Goal: Task Accomplishment & Management: Complete application form

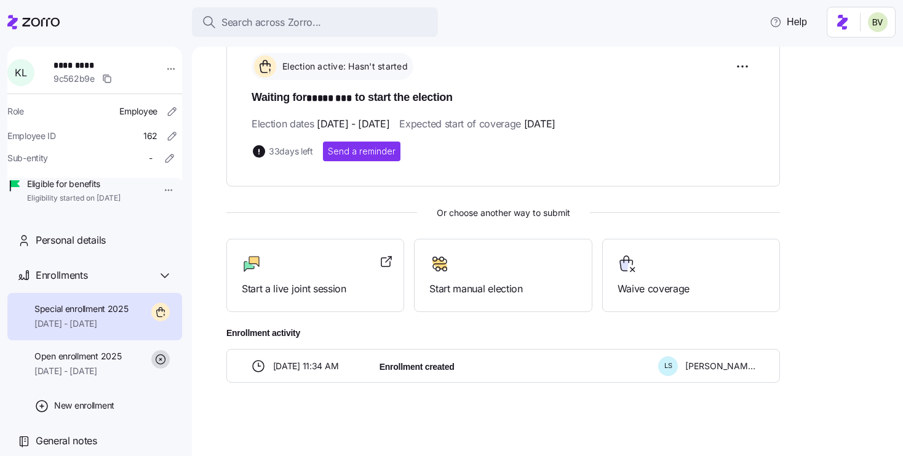
scroll to position [41, 0]
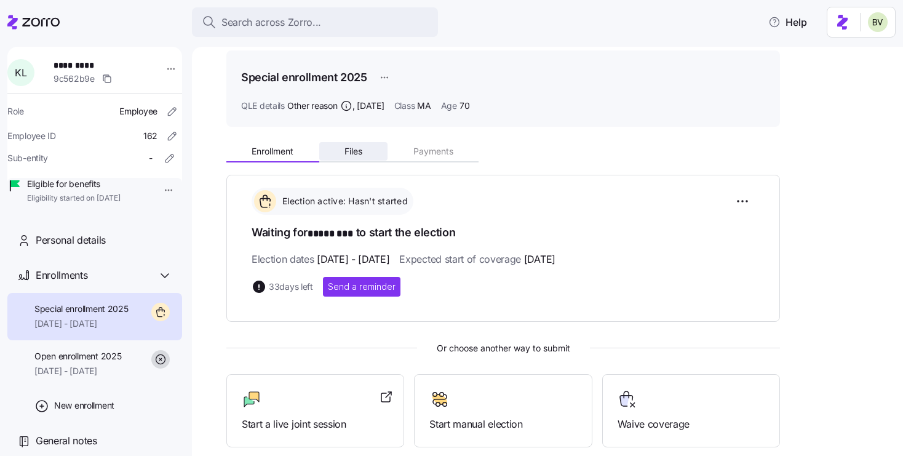
click at [357, 158] on button "Files" at bounding box center [353, 151] width 69 height 18
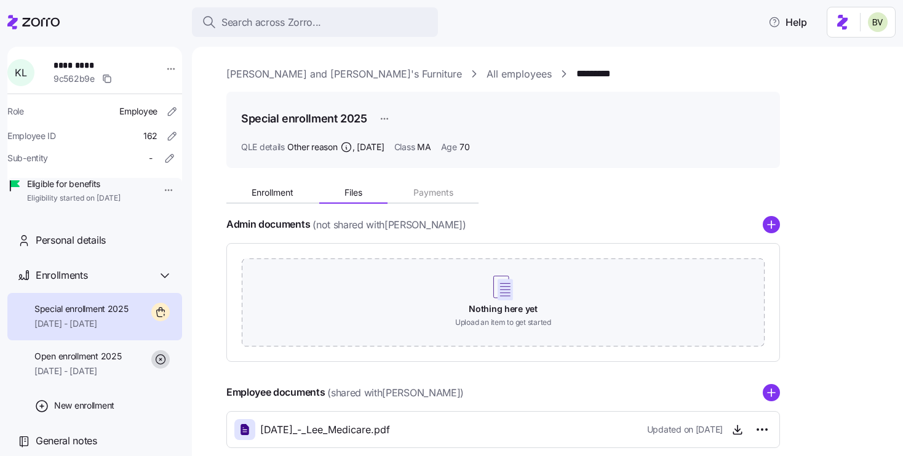
scroll to position [66, 0]
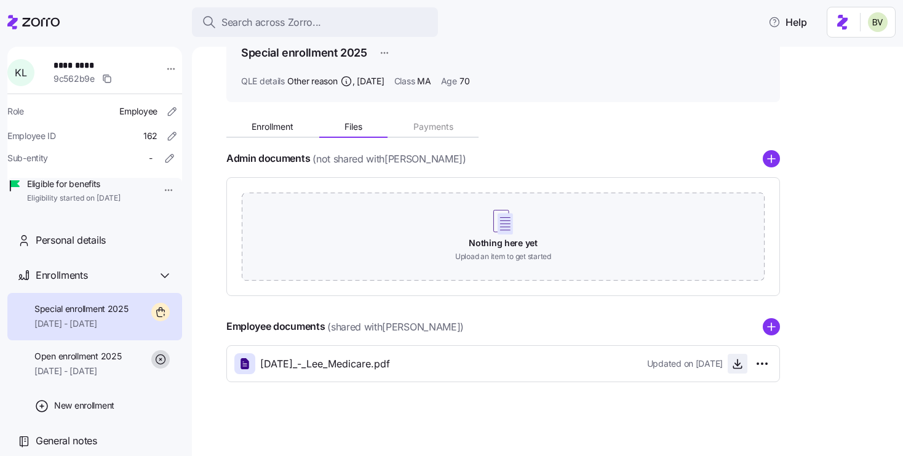
click at [732, 364] on icon "button" at bounding box center [738, 364] width 12 height 12
click at [96, 362] on span "Open enrollment 2025" at bounding box center [77, 356] width 87 height 12
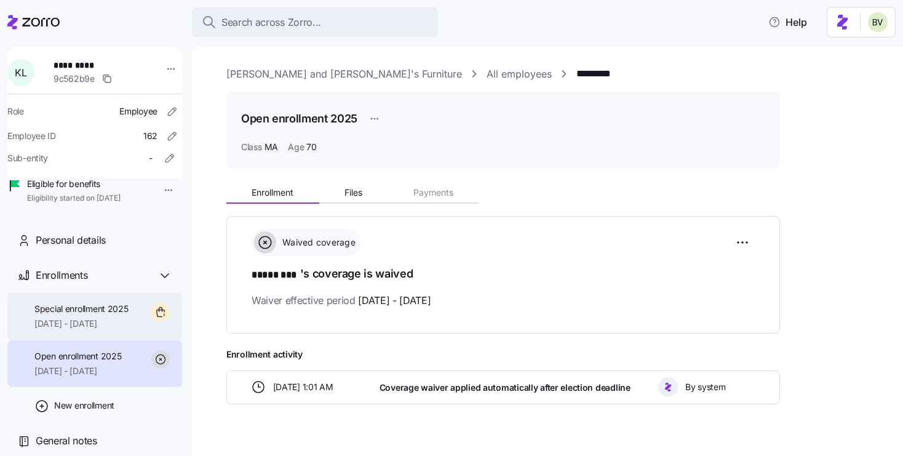
click at [91, 330] on span "[DATE] - [DATE]" at bounding box center [81, 324] width 94 height 12
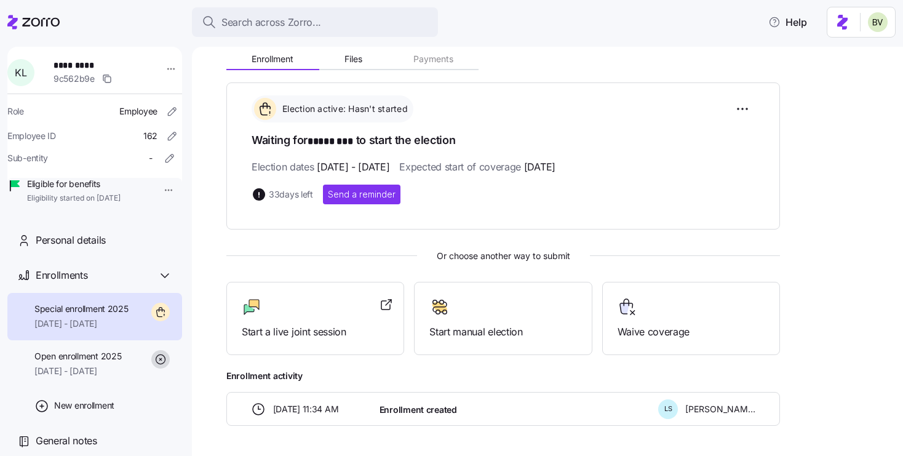
scroll to position [176, 0]
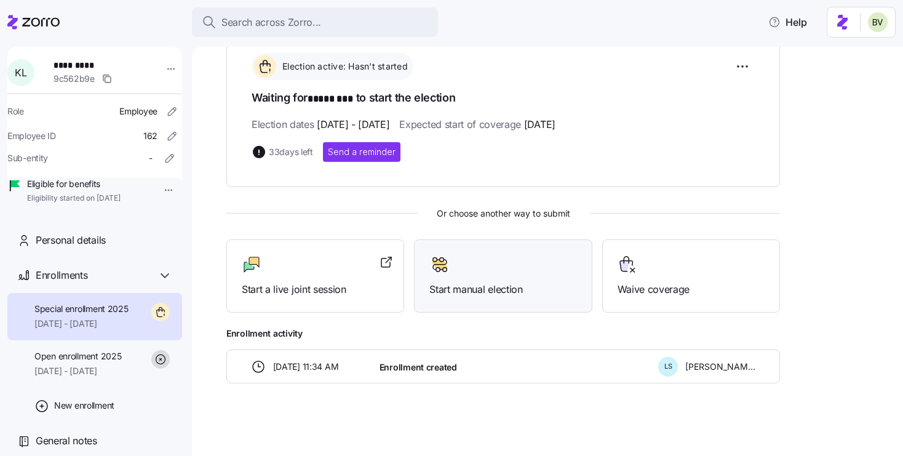
click at [465, 275] on div "Start manual election" at bounding box center [503, 276] width 147 height 42
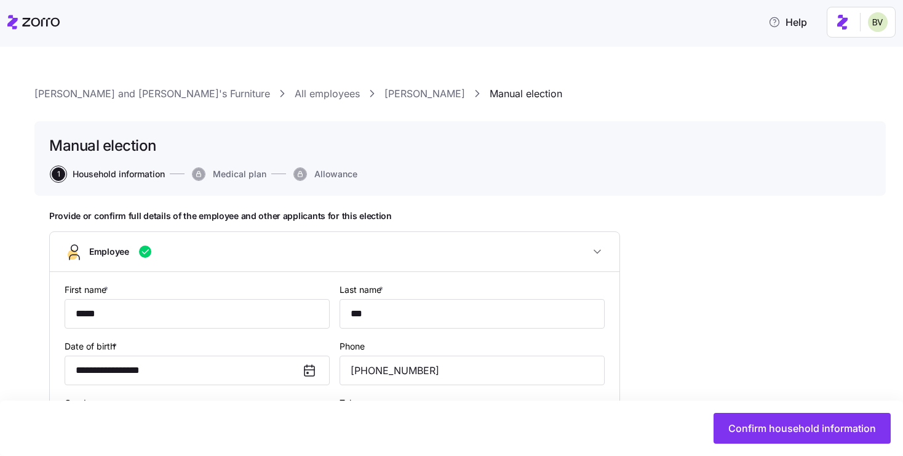
type input "MA"
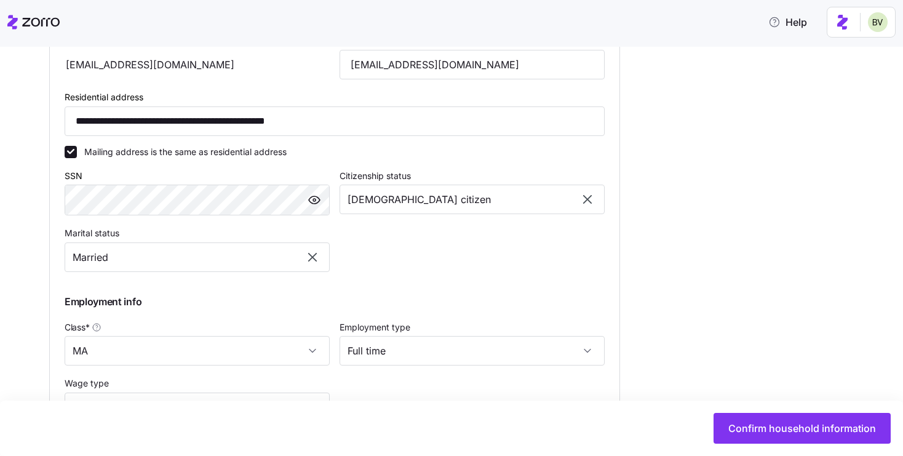
scroll to position [556, 0]
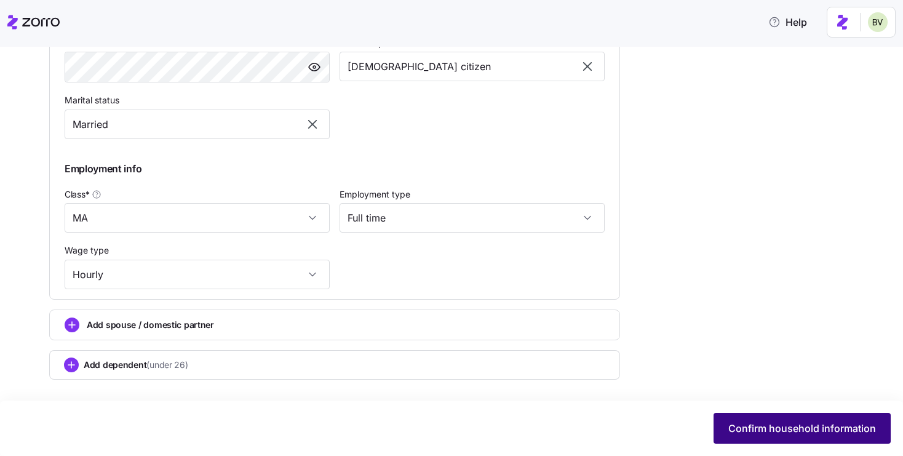
click at [764, 423] on span "Confirm household information" at bounding box center [803, 428] width 148 height 15
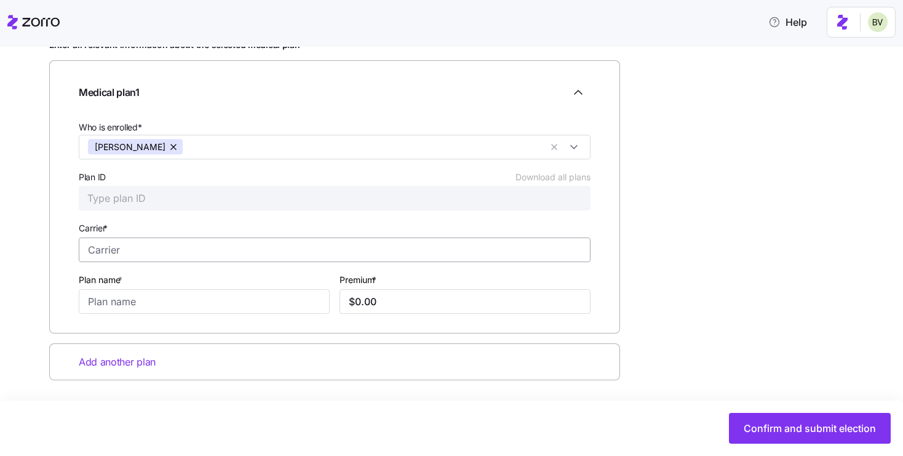
scroll to position [172, 0]
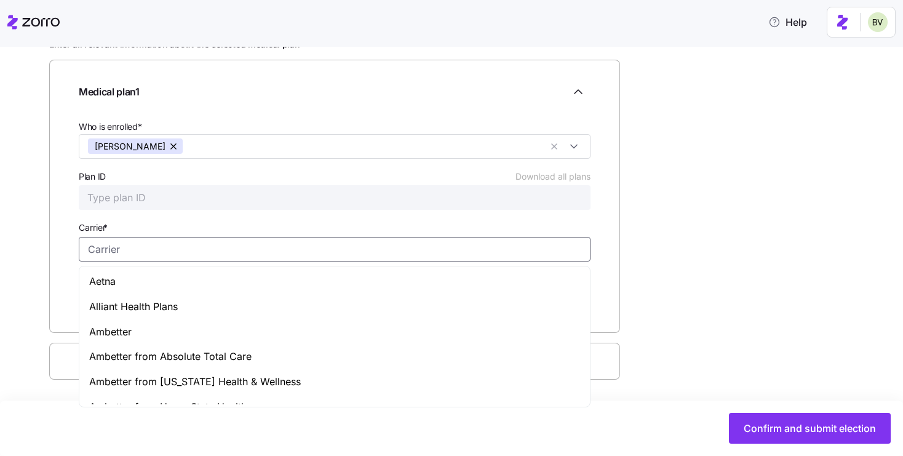
click at [368, 246] on input "Carrier *" at bounding box center [335, 249] width 512 height 25
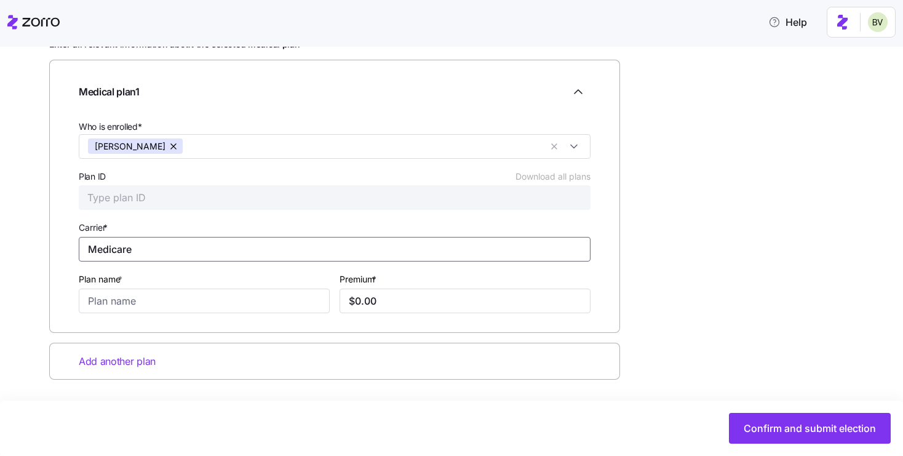
type input "Medicare"
type input "O"
type input "Part B"
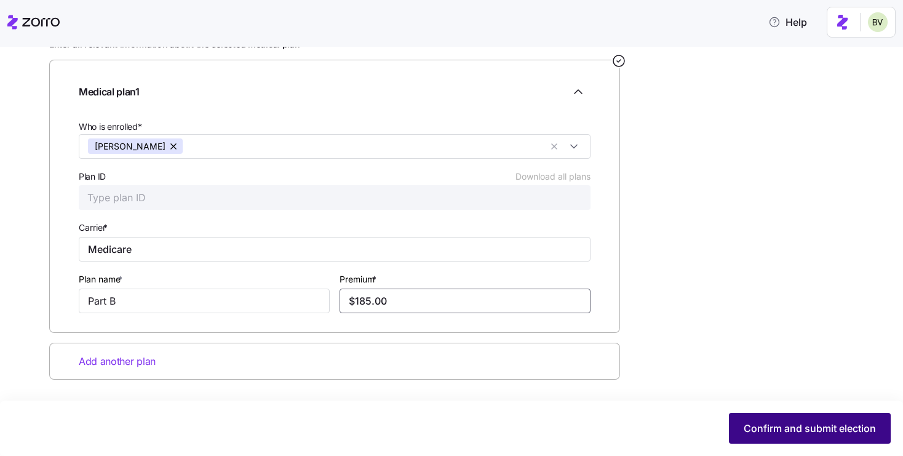
type input "$185.00"
click at [749, 421] on span "Confirm and submit election" at bounding box center [810, 428] width 132 height 15
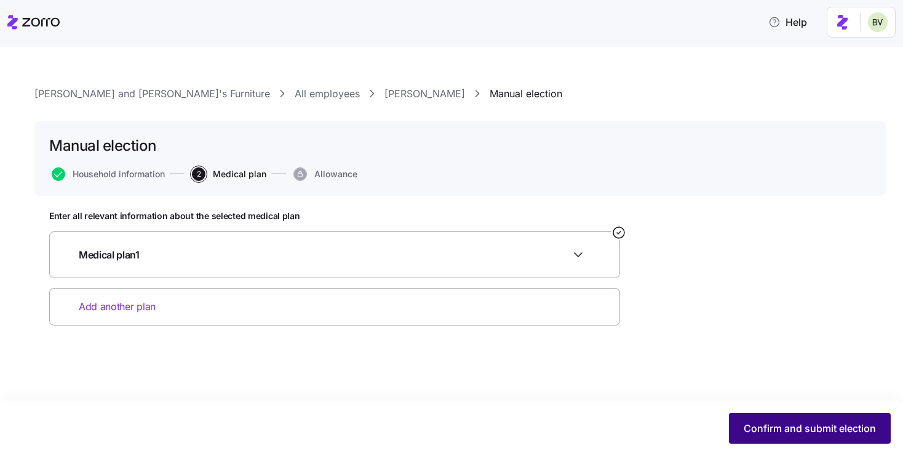
scroll to position [0, 0]
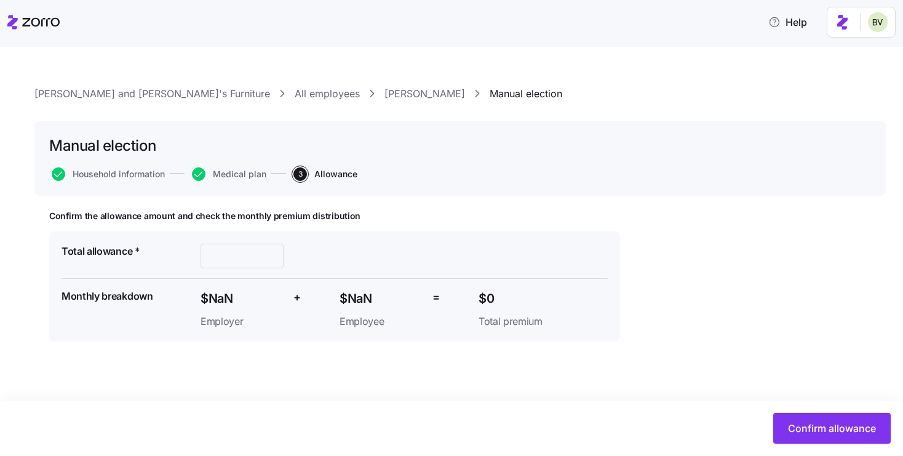
type input "$531"
click at [862, 438] on button "Confirm allowance" at bounding box center [832, 428] width 118 height 31
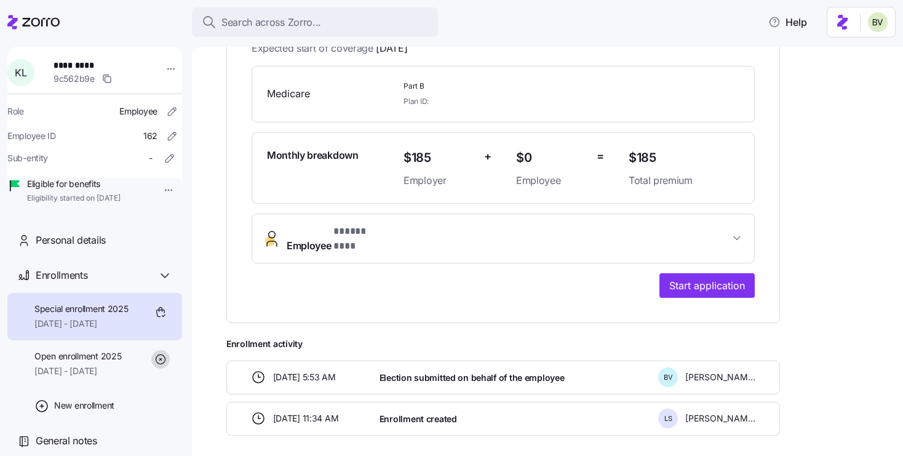
scroll to position [274, 0]
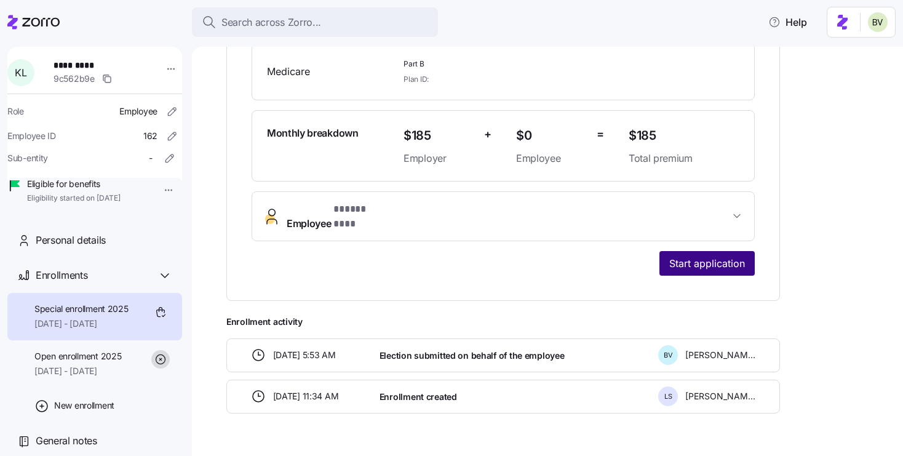
click at [700, 256] on span "Start application" at bounding box center [707, 263] width 76 height 15
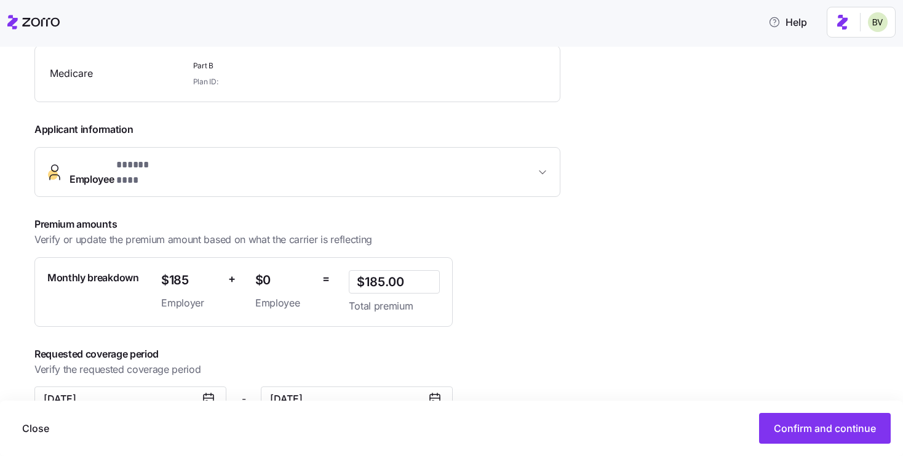
scroll to position [231, 0]
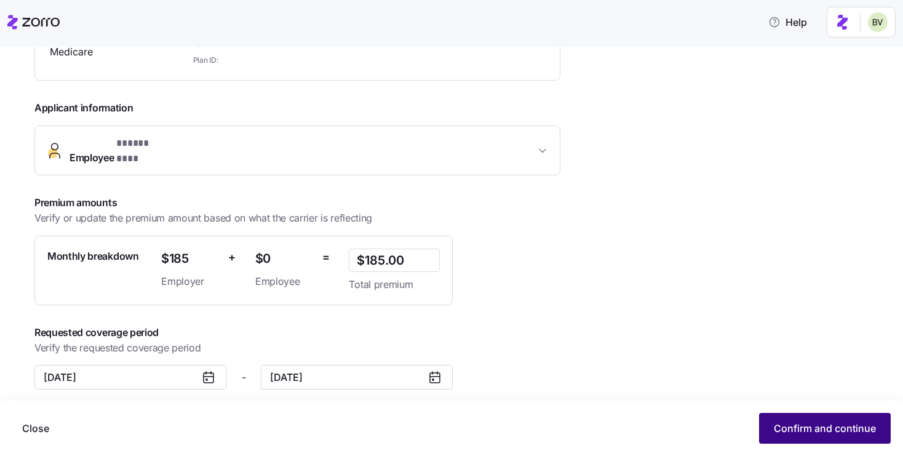
click at [789, 437] on button "Confirm and continue" at bounding box center [825, 428] width 132 height 31
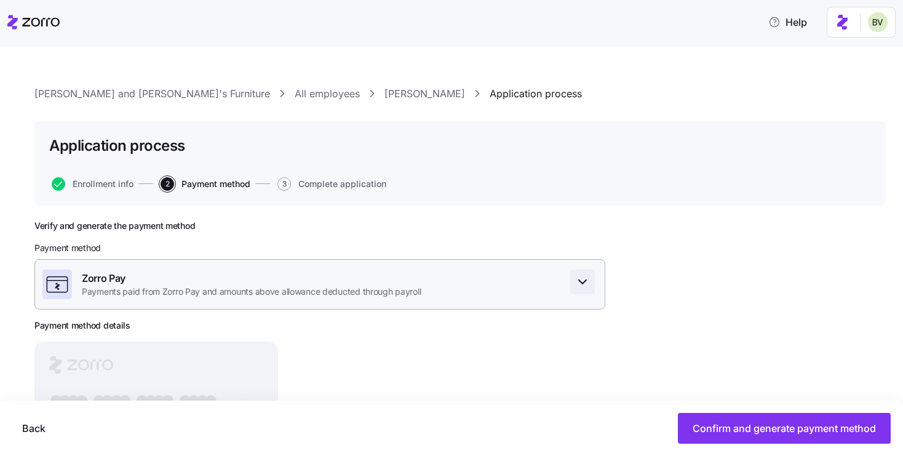
click at [587, 292] on span "button" at bounding box center [582, 281] width 23 height 23
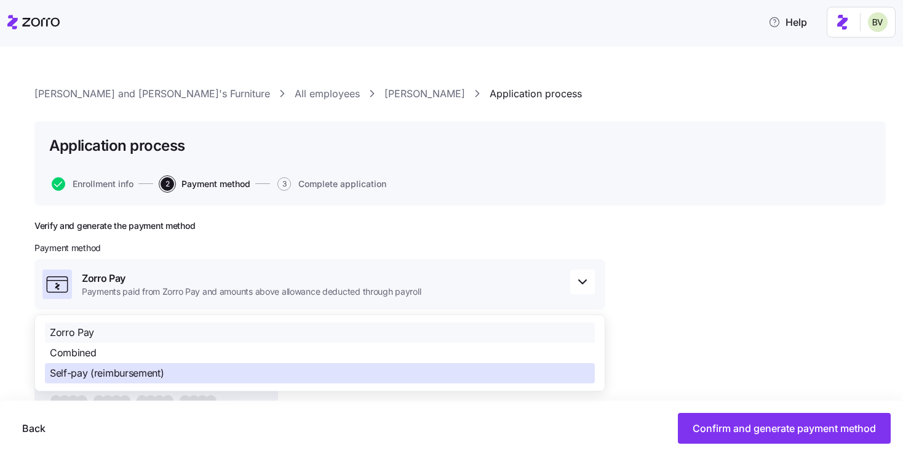
click at [444, 368] on div "Self-pay (reimbursement)" at bounding box center [320, 373] width 550 height 20
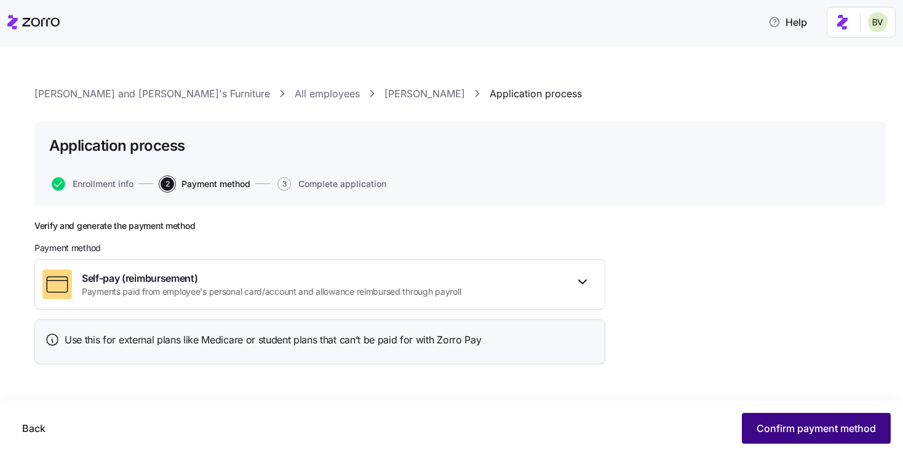
click at [758, 422] on span "Confirm payment method" at bounding box center [816, 428] width 119 height 15
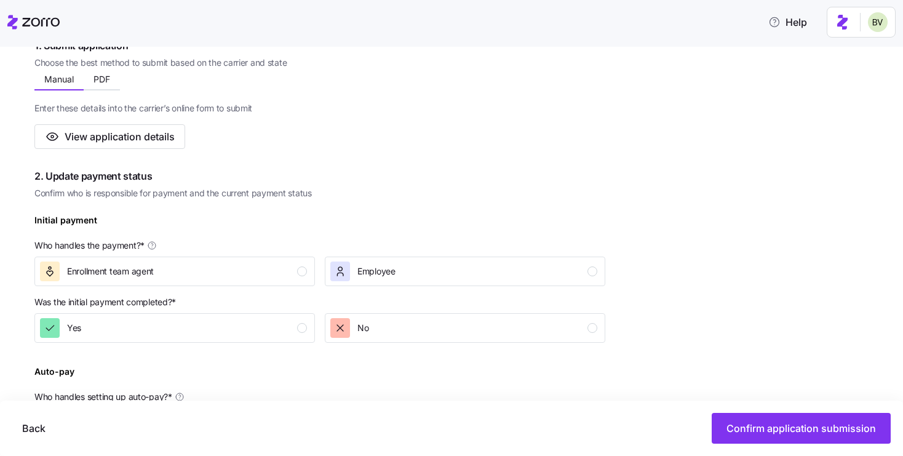
scroll to position [228, 0]
click at [506, 260] on button "Employee" at bounding box center [465, 270] width 281 height 30
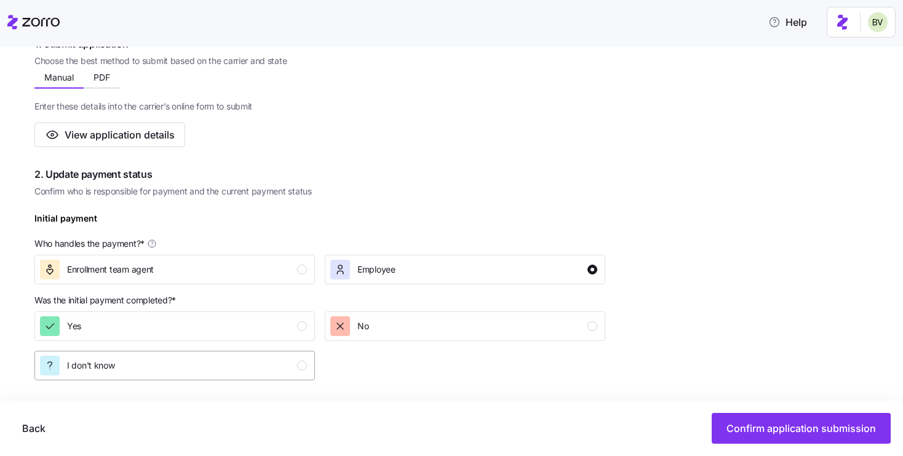
click at [294, 361] on div "I don't know" at bounding box center [173, 366] width 267 height 20
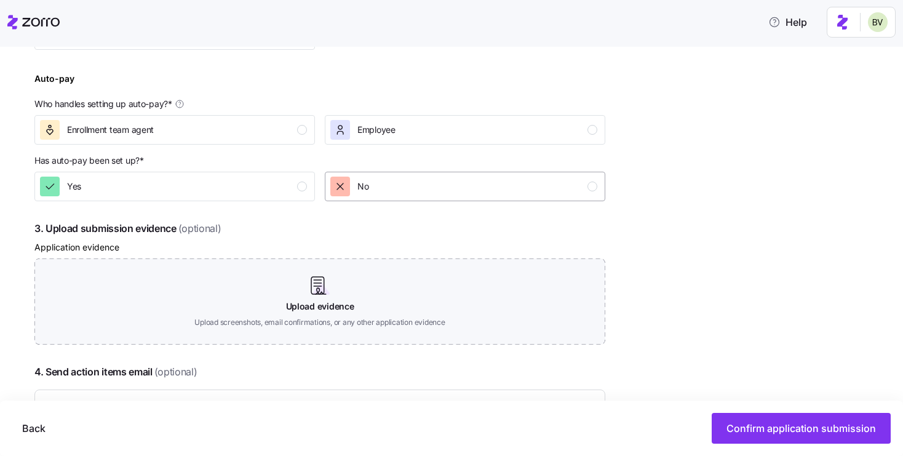
scroll to position [546, 0]
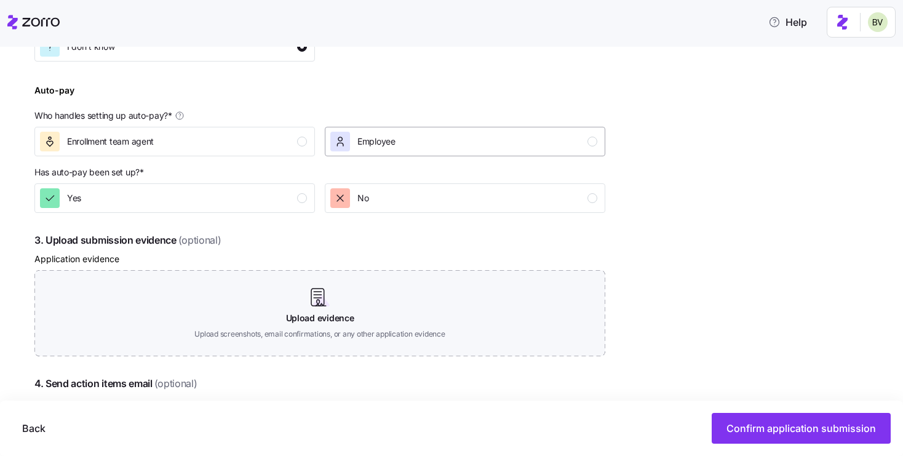
click at [505, 145] on div "Employee" at bounding box center [463, 142] width 267 height 20
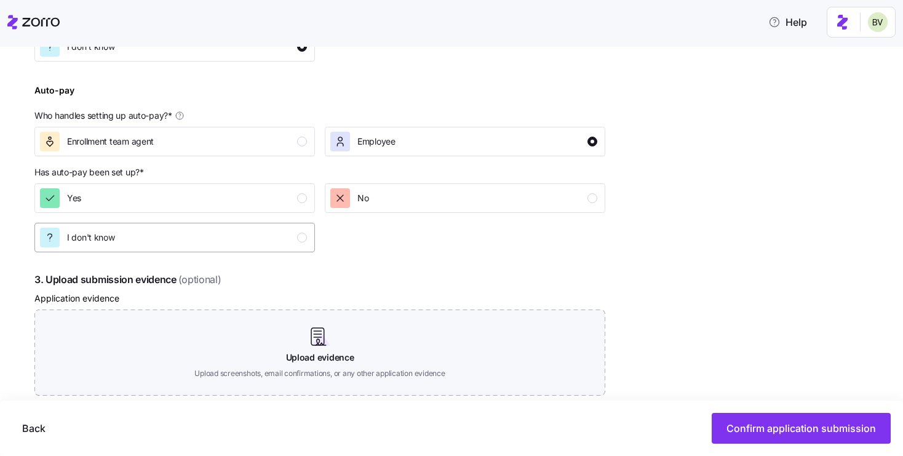
click at [300, 233] on div "button" at bounding box center [302, 238] width 10 height 10
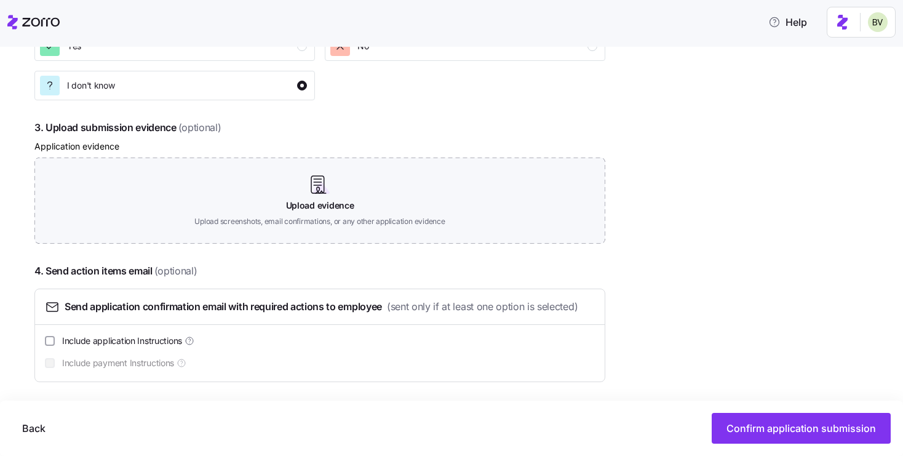
scroll to position [701, 0]
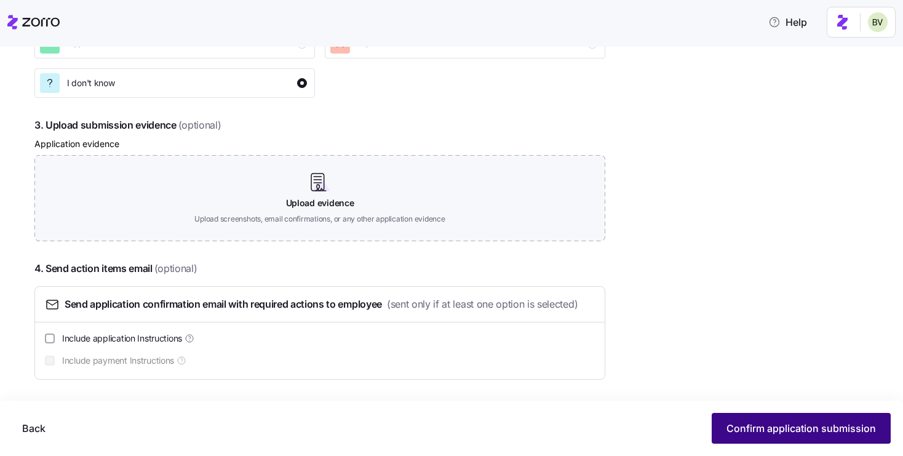
click at [785, 427] on span "Confirm application submission" at bounding box center [802, 428] width 150 height 15
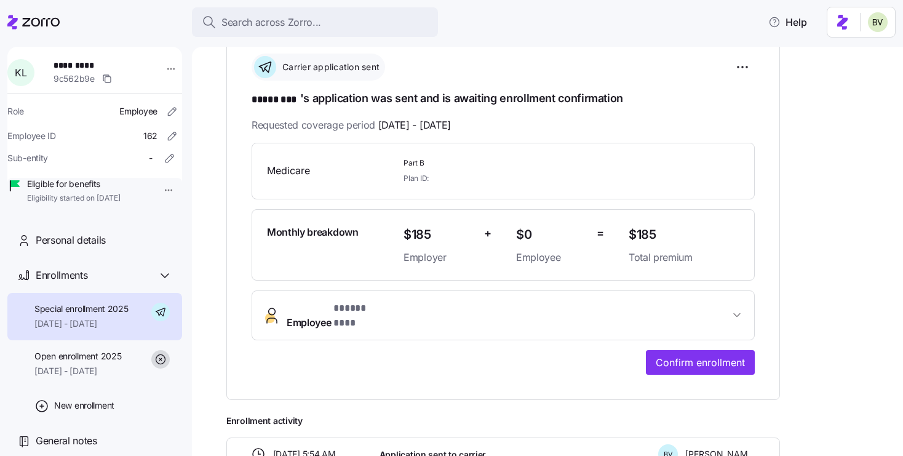
scroll to position [177, 0]
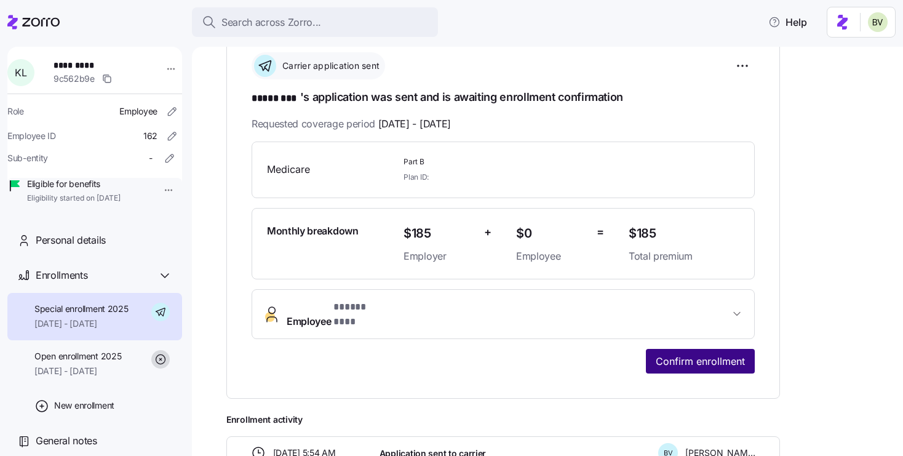
click at [703, 355] on span "Confirm enrollment" at bounding box center [700, 361] width 89 height 15
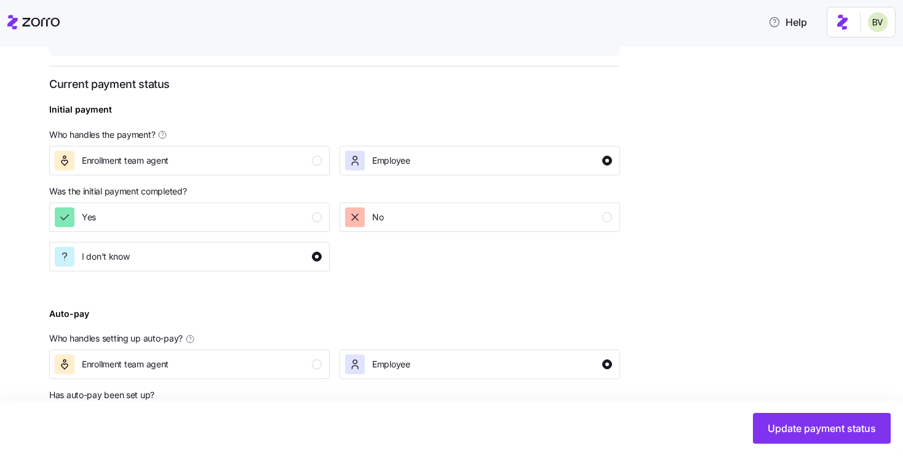
scroll to position [322, 0]
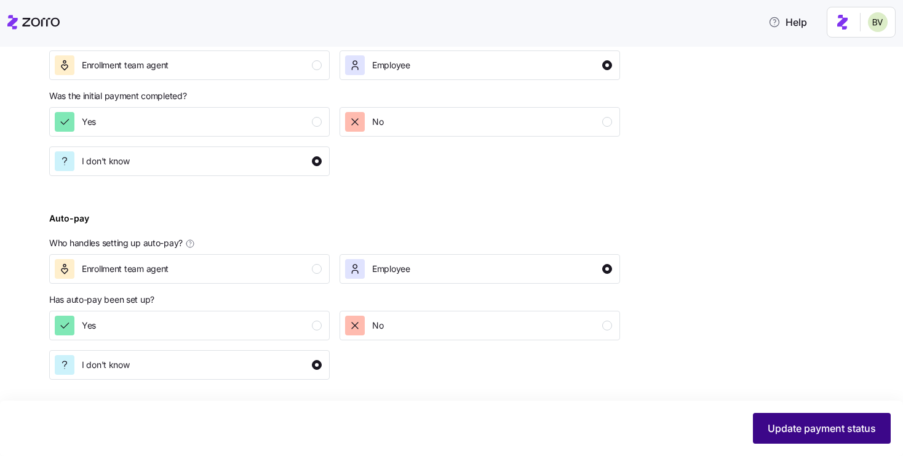
click at [770, 417] on button "Update payment status" at bounding box center [822, 428] width 138 height 31
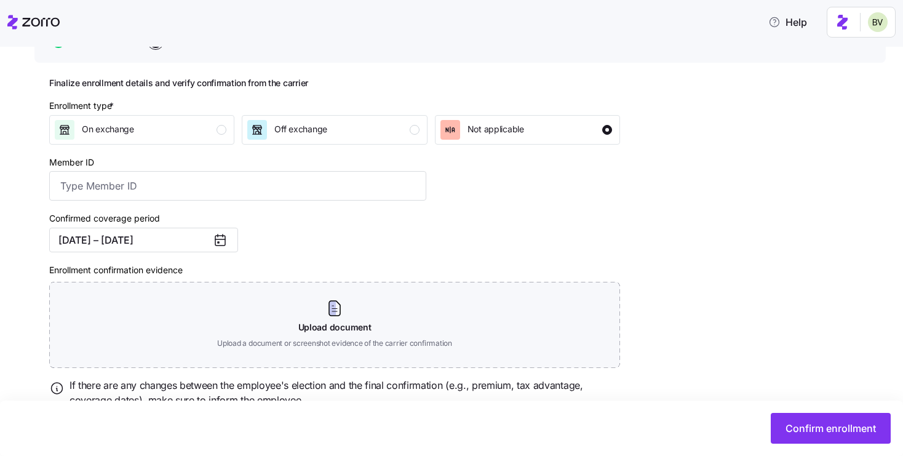
scroll to position [185, 0]
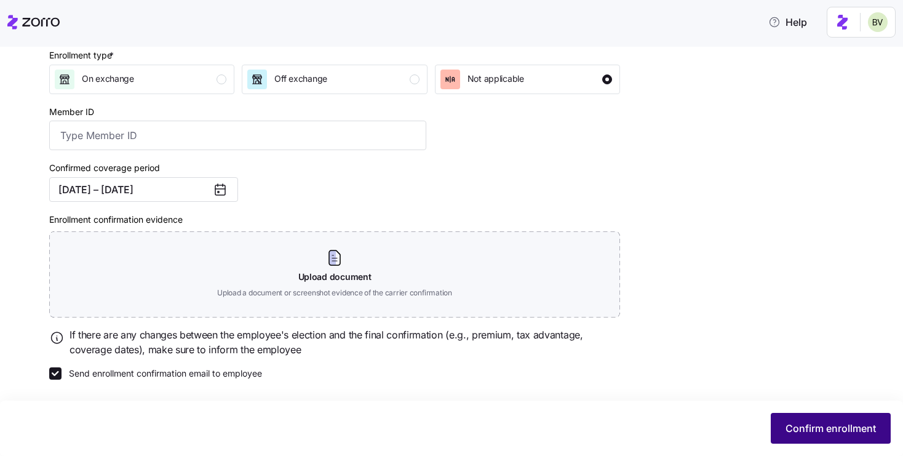
click at [811, 429] on span "Confirm enrollment" at bounding box center [831, 428] width 90 height 15
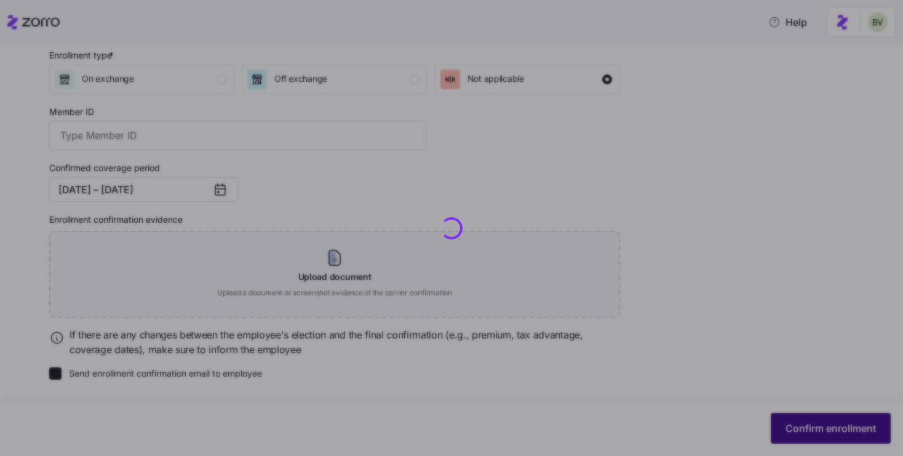
checkbox input "false"
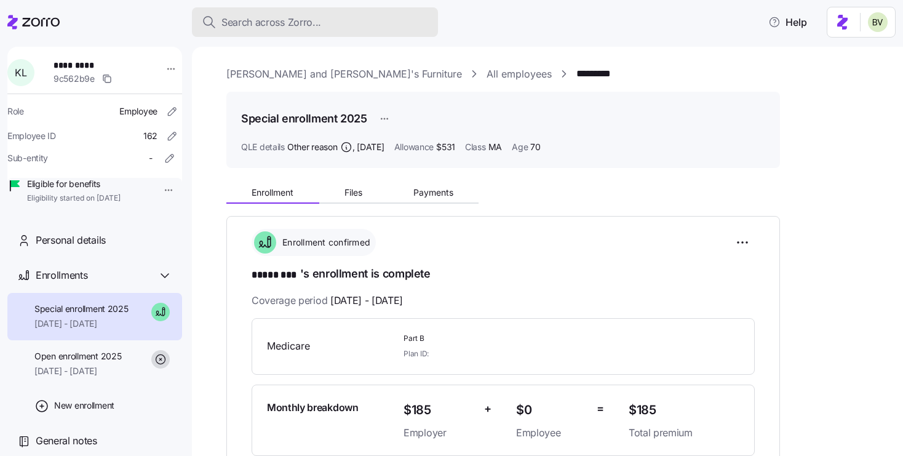
click at [306, 19] on span "Search across Zorro..." at bounding box center [272, 22] width 100 height 15
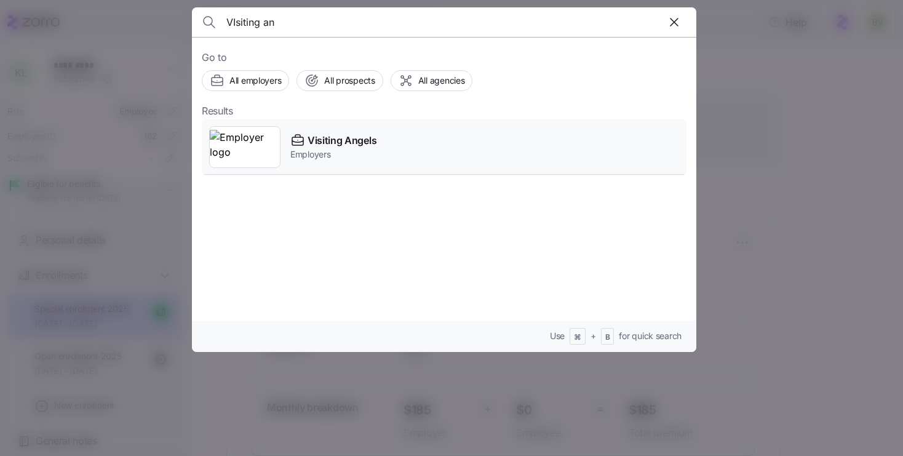
type input "VIsiting an"
click at [260, 145] on img at bounding box center [245, 147] width 70 height 34
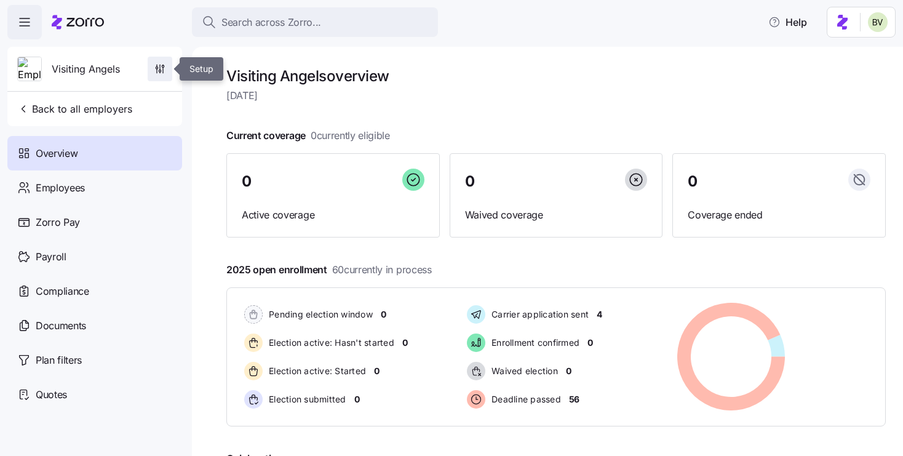
click at [165, 74] on icon "button" at bounding box center [160, 69] width 12 height 12
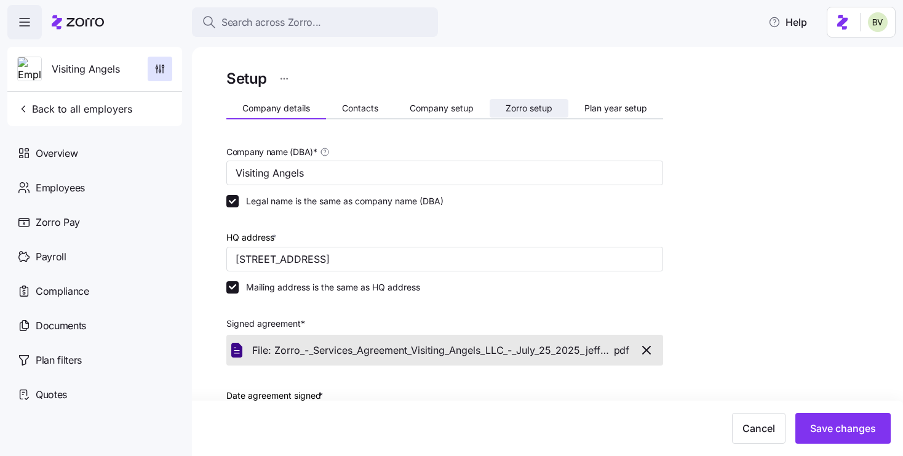
click at [515, 106] on span "Zorro setup" at bounding box center [529, 108] width 47 height 9
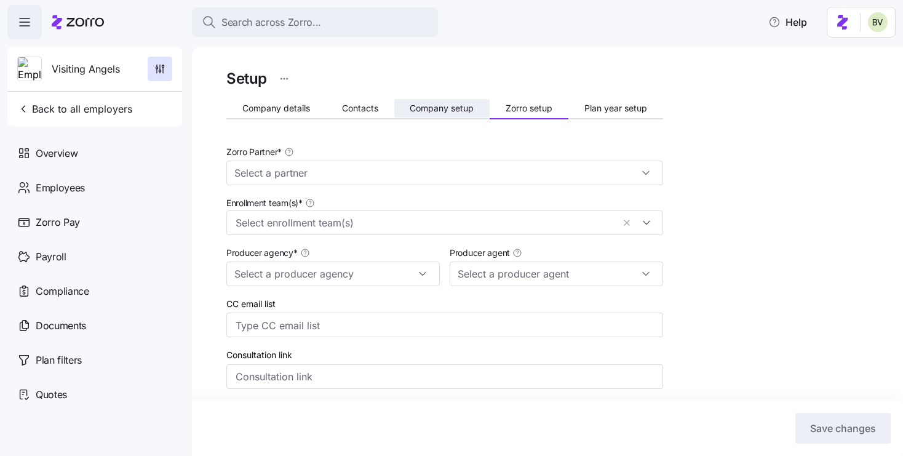
type input "Zorro"
type input "BSB Consultants"
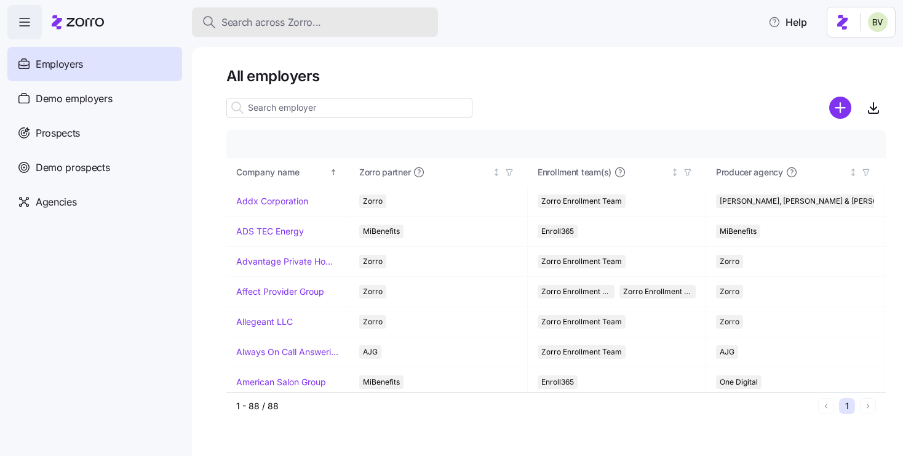
click at [286, 22] on span "Search across Zorro..." at bounding box center [272, 22] width 100 height 15
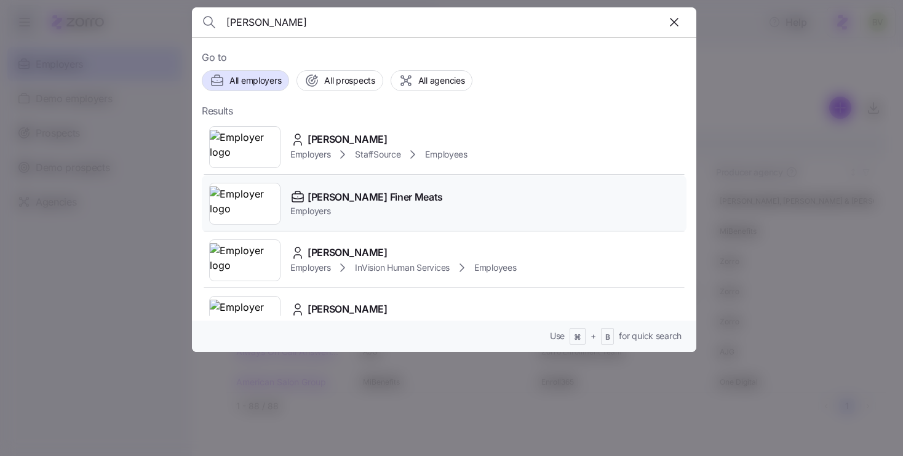
type input "louie"
click at [260, 195] on img at bounding box center [245, 203] width 70 height 34
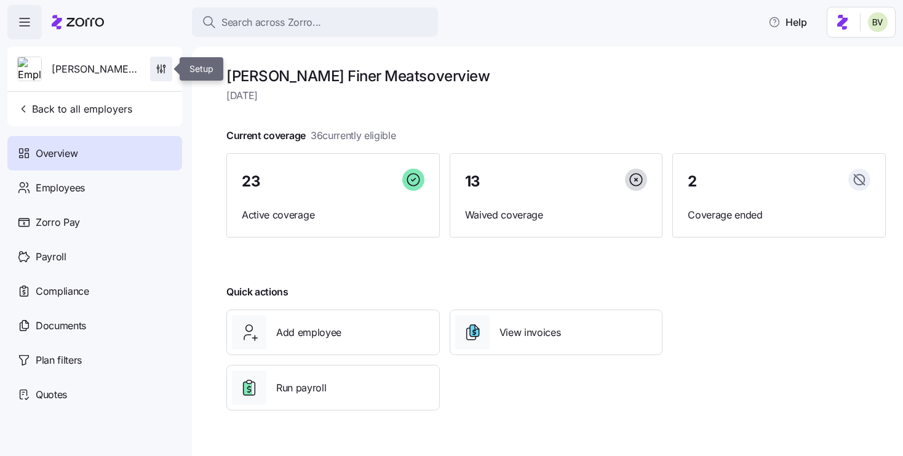
click at [163, 71] on icon "button" at bounding box center [161, 69] width 12 height 12
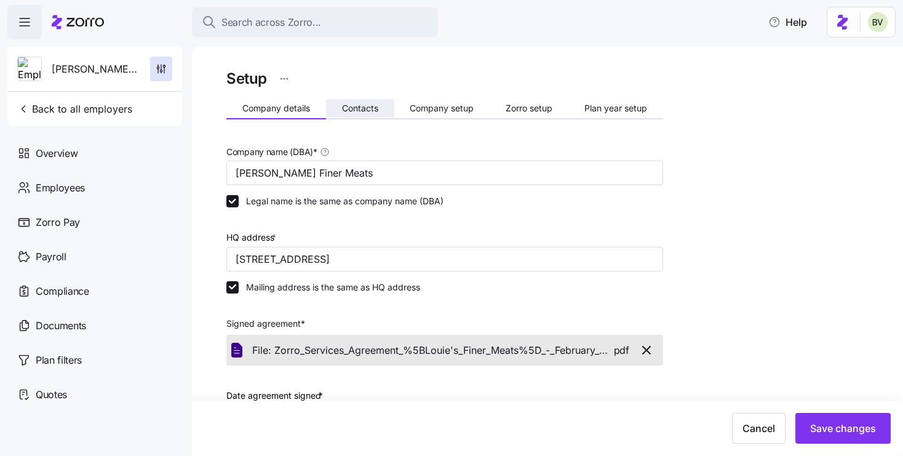
click at [366, 106] on span "Contacts" at bounding box center [360, 108] width 36 height 9
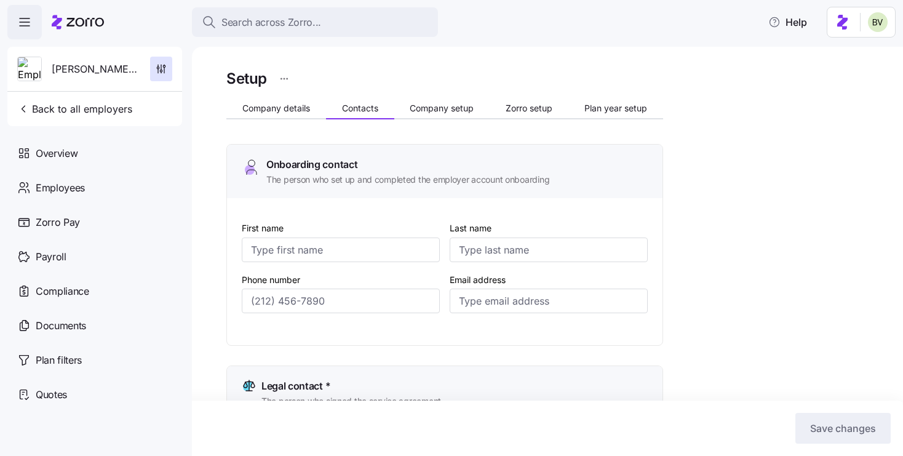
type input "Amanda"
type input "Weise"
type input "amanda@louiesfinermeats.com"
type input "William"
type input "Muench"
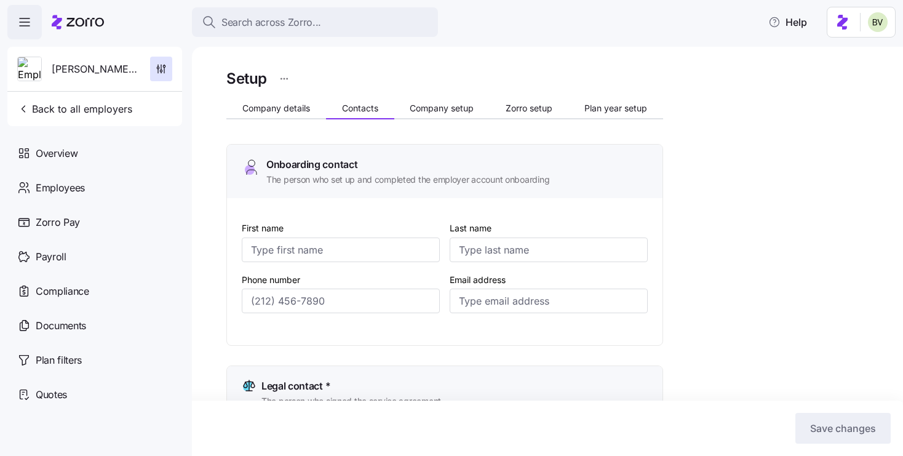
type input "william@louiesfinermeats.com"
type input "Amanda"
type input "Weise"
type input "amanda@louiesfinermeats.com"
type input "Amanda"
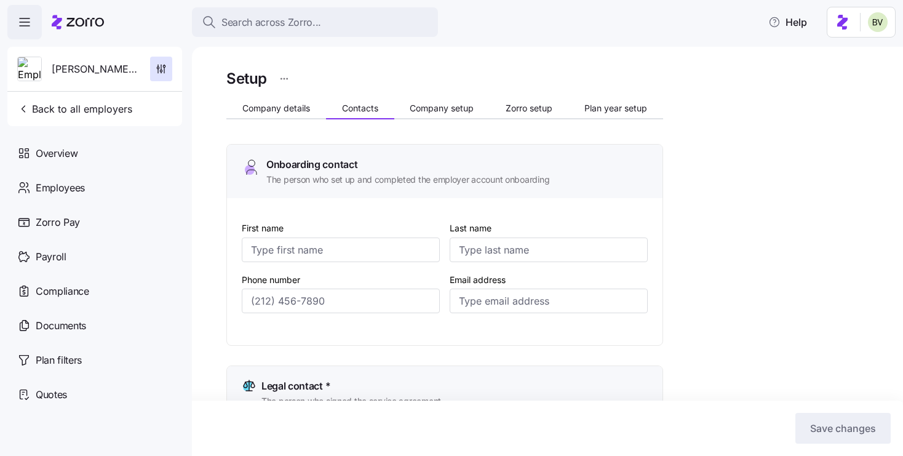
type input "Weise"
type input "amanda@louiesfinermeats.com"
type input "(715) 822-4728"
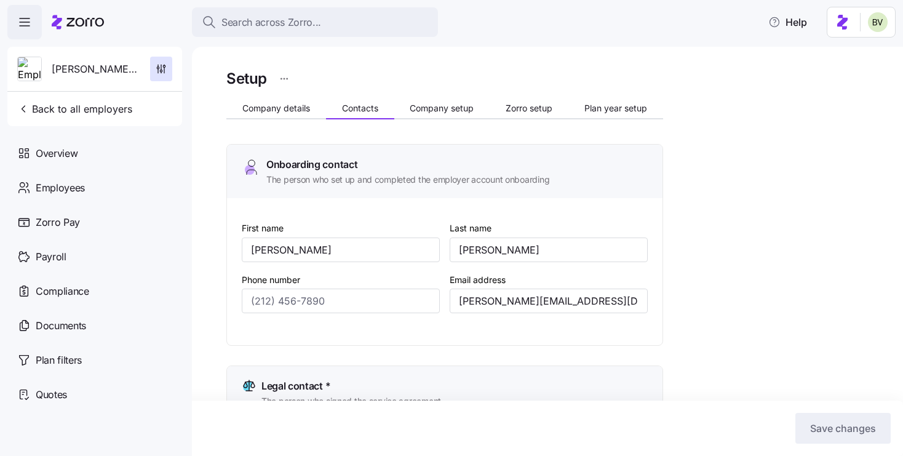
type input "(715) 822-4728"
click at [433, 113] on span "Company setup" at bounding box center [442, 108] width 64 height 9
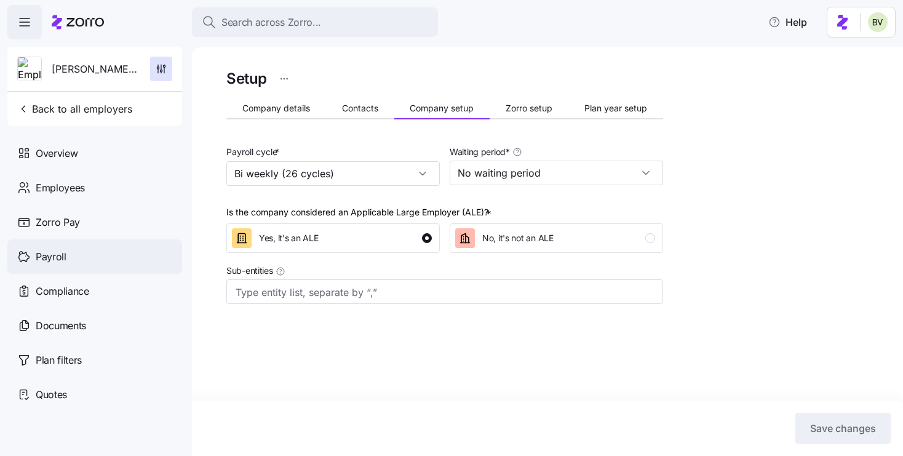
click at [102, 262] on div "Payroll" at bounding box center [94, 256] width 175 height 34
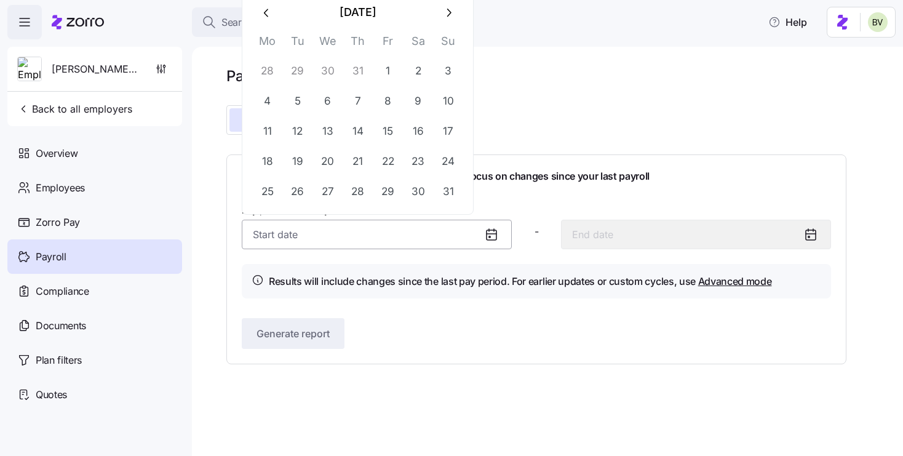
click at [476, 231] on input "Pay period (bi weekly) *" at bounding box center [377, 235] width 270 height 30
click at [335, 105] on button "6" at bounding box center [328, 102] width 30 height 30
type input "August 6, 2025"
type input "August 19, 2025"
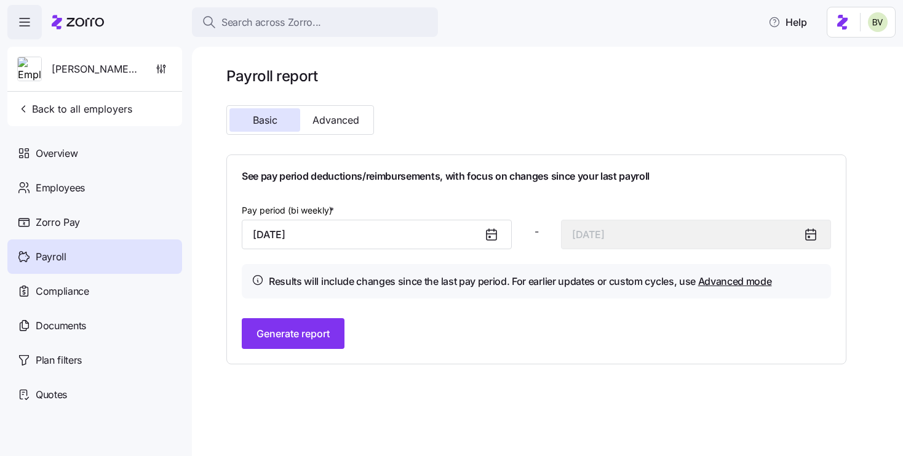
click at [578, 107] on div "Basic Advanced" at bounding box center [537, 119] width 630 height 39
click at [324, 122] on span "Advanced" at bounding box center [336, 120] width 47 height 10
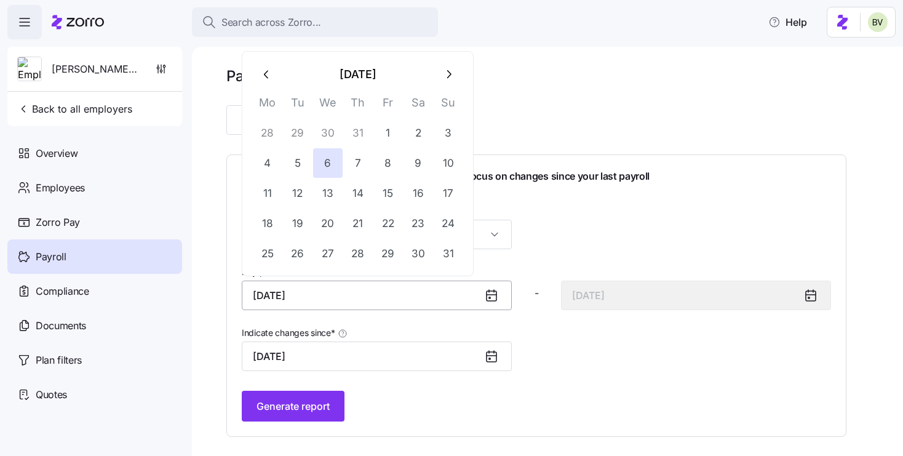
click at [481, 296] on input "August 6, 2025" at bounding box center [377, 296] width 270 height 30
click at [335, 171] on button "6" at bounding box center [328, 163] width 30 height 30
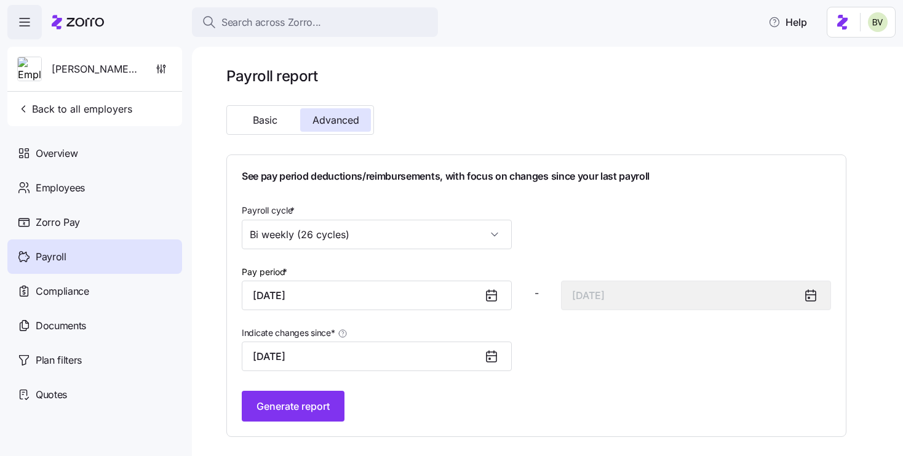
click at [808, 297] on icon at bounding box center [811, 295] width 15 height 15
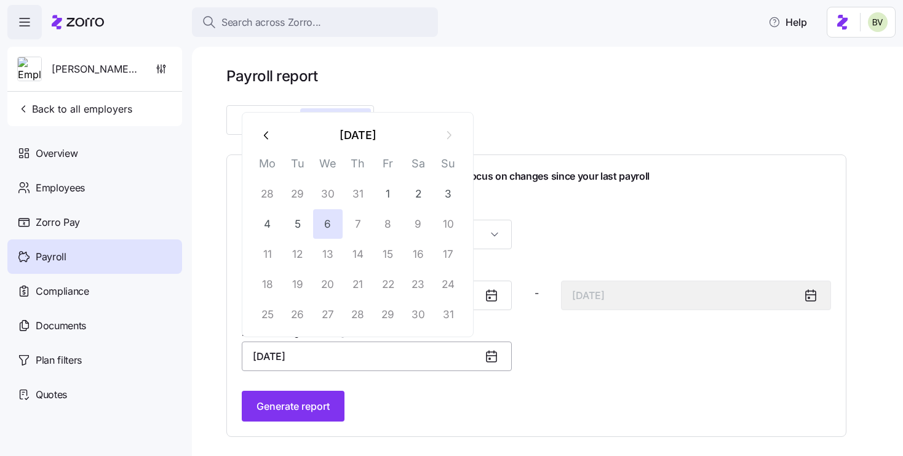
click at [464, 358] on input "August 6, 2025" at bounding box center [377, 357] width 270 height 30
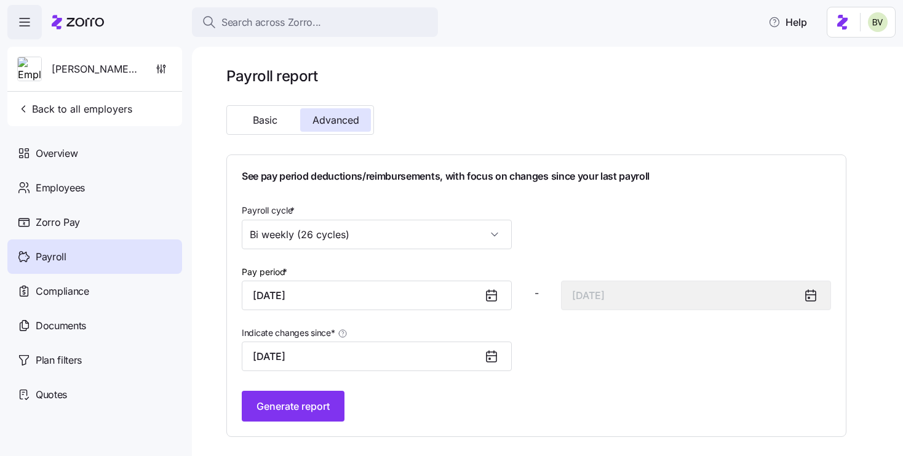
click at [546, 241] on div "Payroll cycle * Bi weekly (26 cycles)" at bounding box center [536, 226] width 599 height 57
click at [263, 125] on span "Basic" at bounding box center [265, 120] width 25 height 10
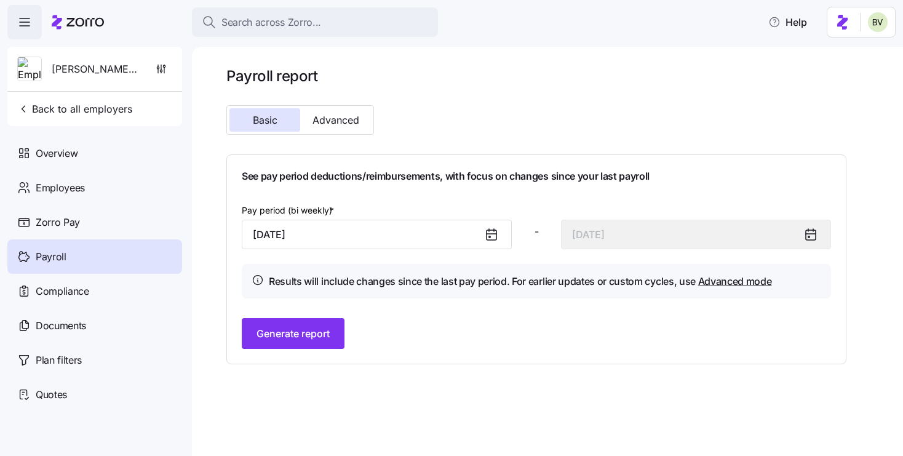
click at [483, 236] on div at bounding box center [497, 234] width 30 height 28
click at [492, 229] on icon at bounding box center [491, 234] width 15 height 15
click at [454, 236] on input "August 6, 2025" at bounding box center [377, 235] width 270 height 30
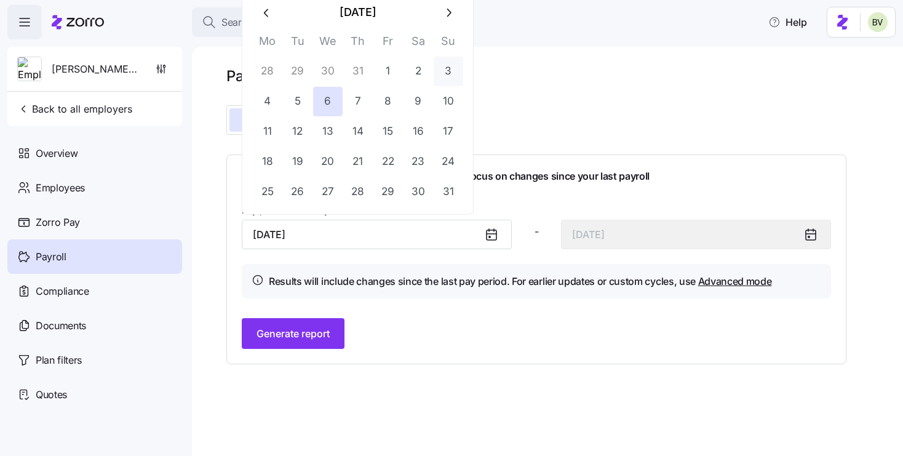
click at [439, 78] on button "3" at bounding box center [449, 72] width 30 height 30
type input "August 3, 2025"
type input "August 16, 2025"
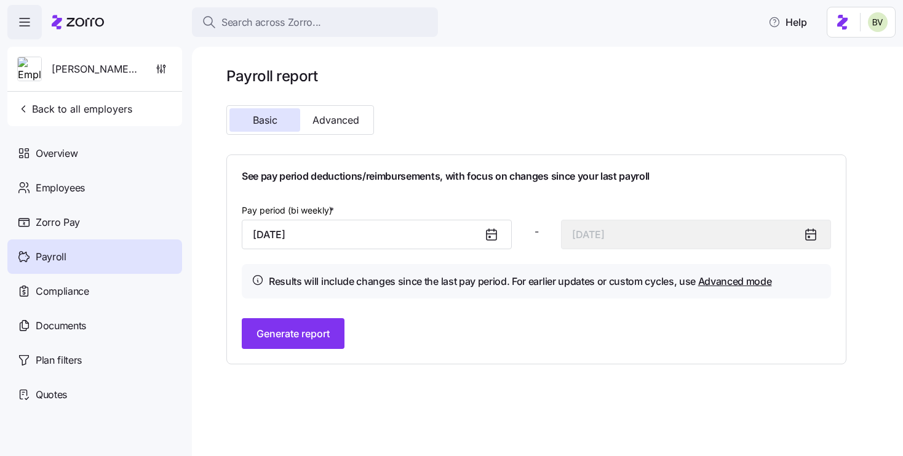
click at [678, 132] on div "Basic Advanced" at bounding box center [537, 119] width 630 height 39
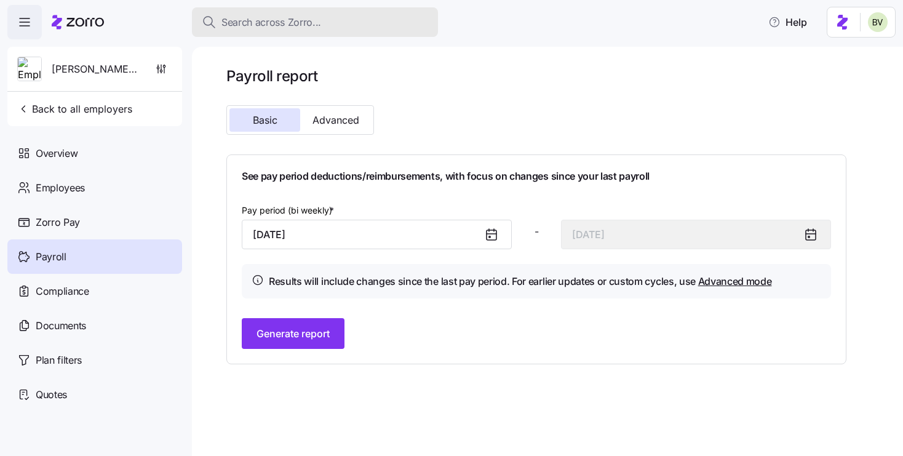
click at [281, 25] on span "Search across Zorro..." at bounding box center [272, 22] width 100 height 15
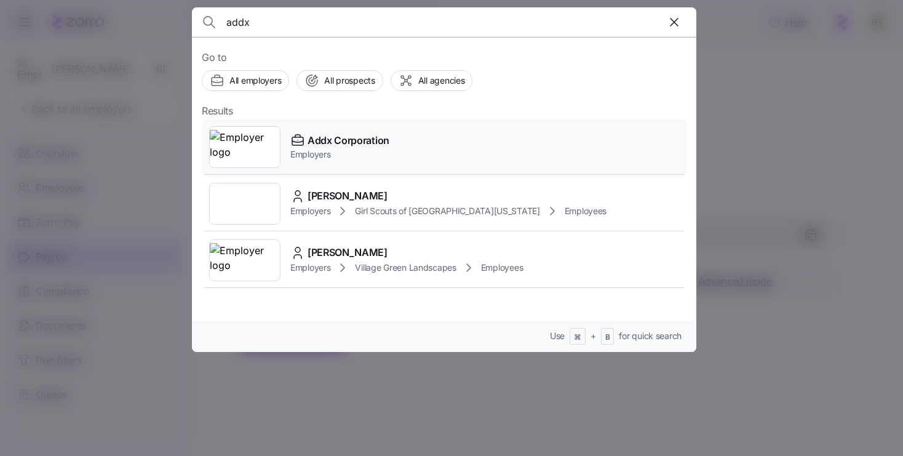
type input "addx"
click at [263, 136] on img at bounding box center [245, 147] width 70 height 34
